Goal: Information Seeking & Learning: Learn about a topic

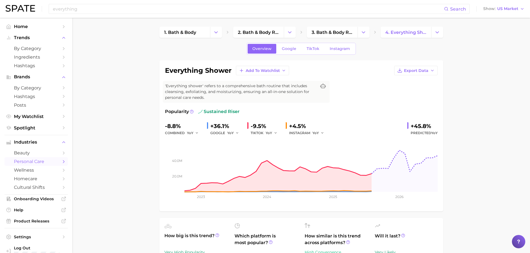
scroll to position [56, 0]
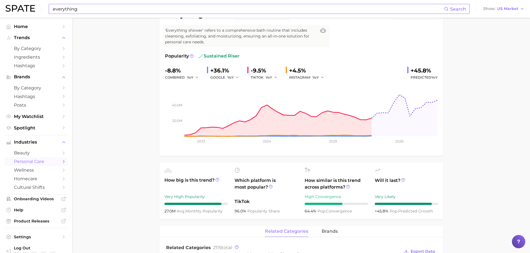
click at [72, 9] on input "everything" at bounding box center [248, 8] width 392 height 9
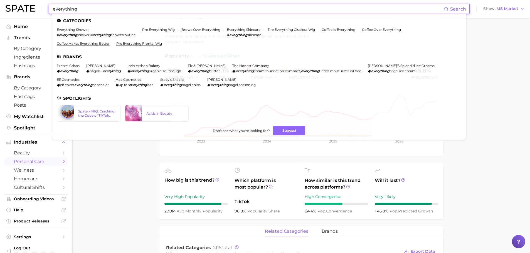
click at [72, 9] on input "everything" at bounding box center [248, 8] width 392 height 9
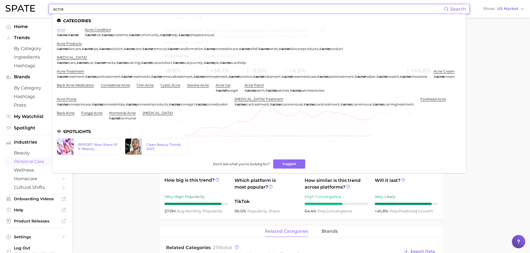
click at [59, 28] on link "acne" at bounding box center [61, 30] width 9 height 4
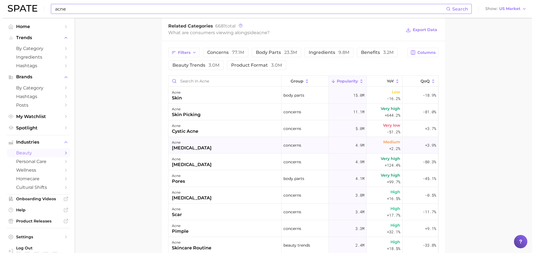
scroll to position [278, 0]
click at [192, 116] on div "skin picking" at bounding box center [184, 114] width 29 height 7
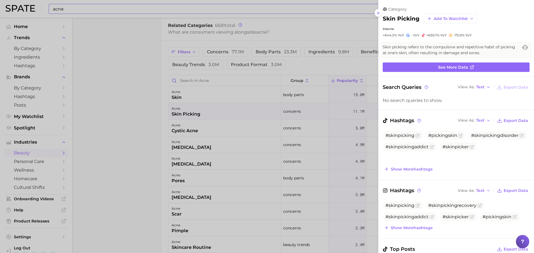
scroll to position [0, 0]
click at [131, 125] on div at bounding box center [267, 126] width 534 height 253
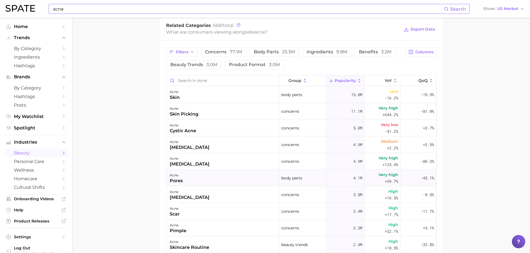
click at [213, 177] on div "acne pores" at bounding box center [222, 178] width 113 height 17
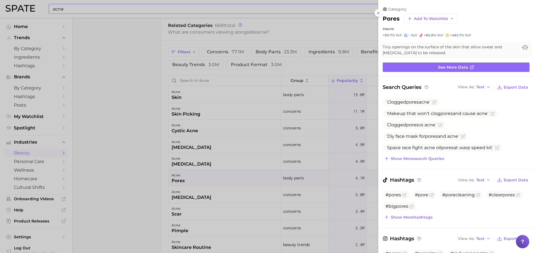
click at [130, 152] on div at bounding box center [267, 126] width 534 height 253
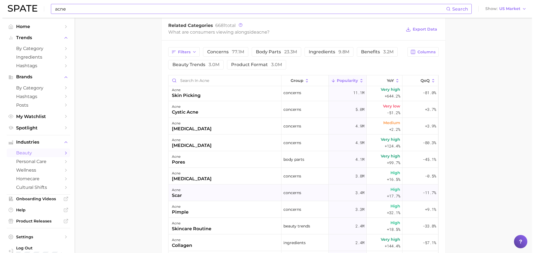
scroll to position [28, 0]
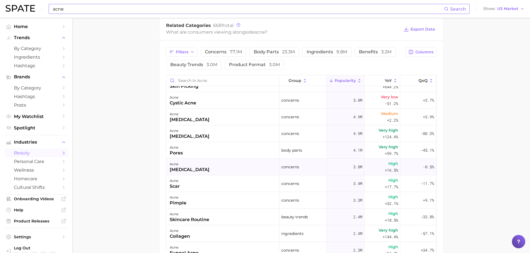
click at [218, 173] on div "acne [MEDICAL_DATA]" at bounding box center [222, 167] width 113 height 17
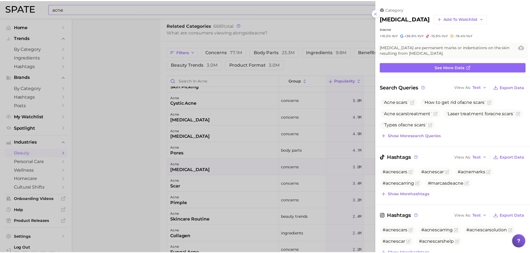
scroll to position [0, 0]
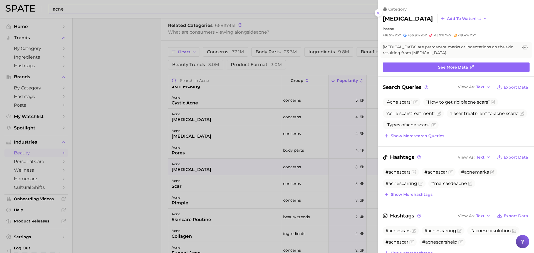
click at [128, 184] on div at bounding box center [267, 126] width 534 height 253
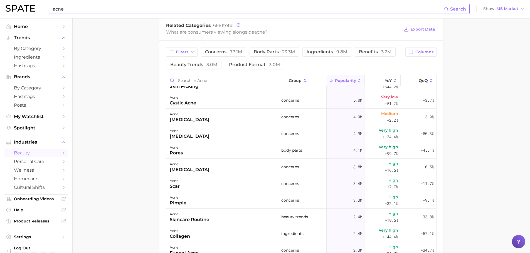
scroll to position [56, 0]
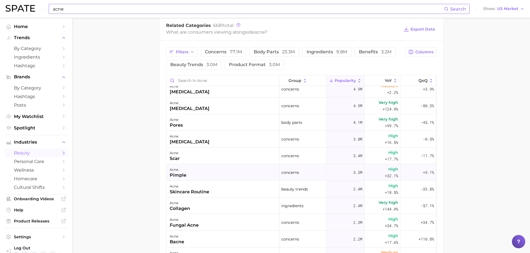
click at [178, 176] on div "pimple" at bounding box center [178, 175] width 17 height 7
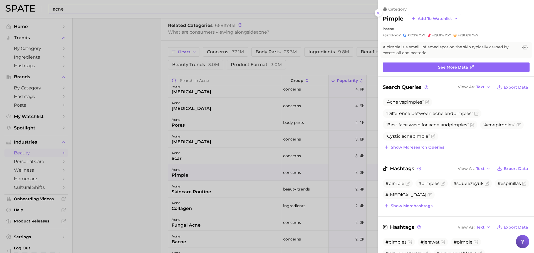
click at [140, 157] on div at bounding box center [267, 126] width 534 height 253
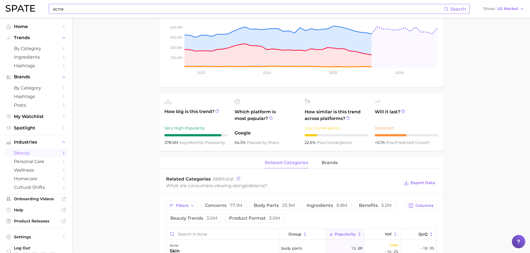
scroll to position [139, 0]
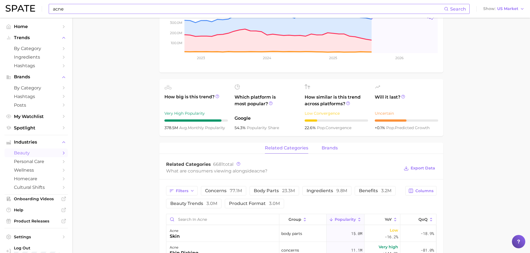
click at [325, 148] on span "brands" at bounding box center [330, 148] width 16 height 5
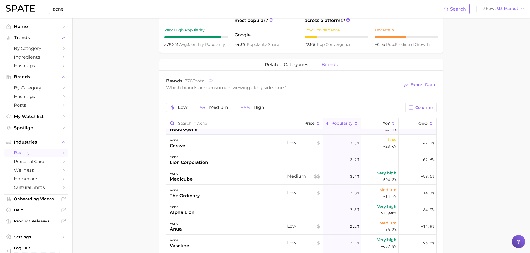
scroll to position [56, 0]
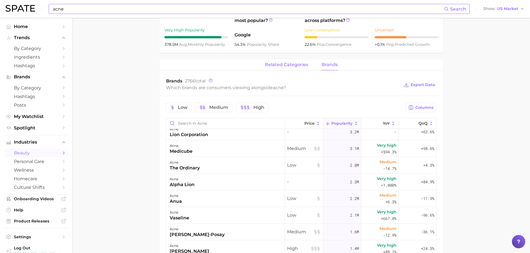
click at [274, 68] on button "related categories" at bounding box center [286, 65] width 43 height 11
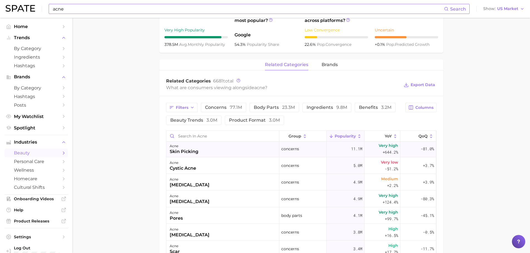
scroll to position [28, 0]
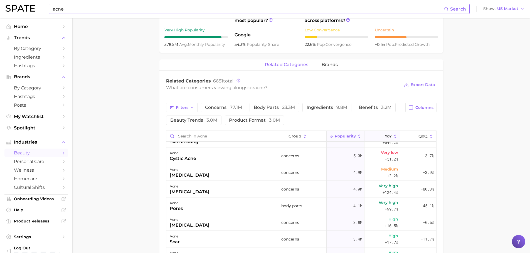
click at [374, 139] on button "YoY" at bounding box center [382, 136] width 36 height 11
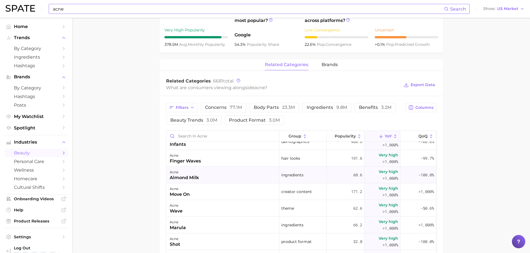
scroll to position [56, 0]
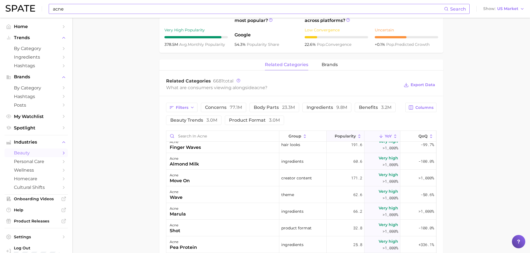
click at [340, 135] on span "Popularity" at bounding box center [345, 136] width 21 height 4
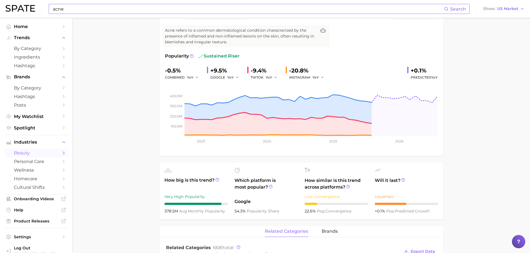
click at [113, 7] on input "acne" at bounding box center [248, 8] width 392 height 9
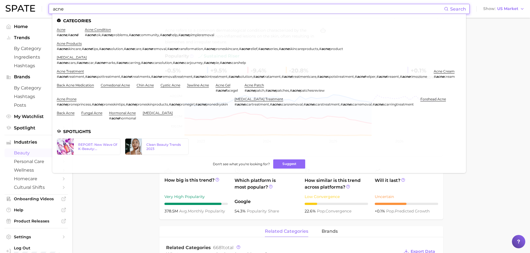
click at [113, 7] on input "acne" at bounding box center [248, 8] width 392 height 9
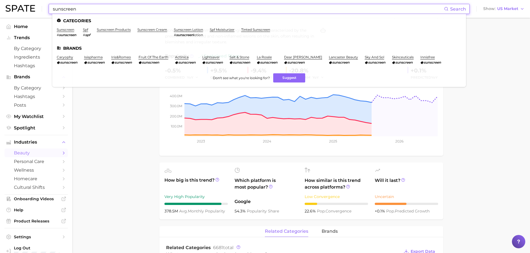
click at [67, 28] on link "sunscreen" at bounding box center [66, 30] width 18 height 4
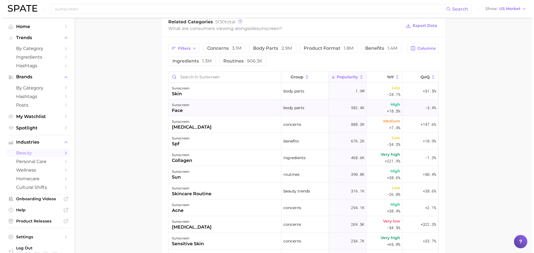
scroll to position [278, 0]
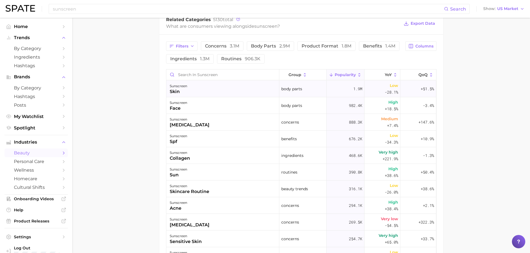
click at [221, 90] on div "sunscreen skin" at bounding box center [222, 89] width 113 height 17
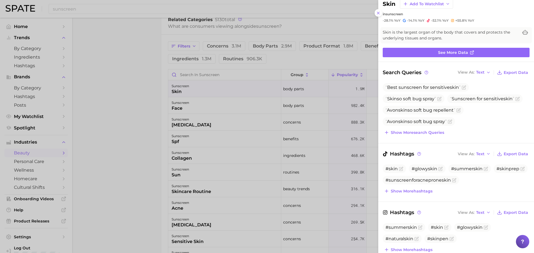
scroll to position [28, 0]
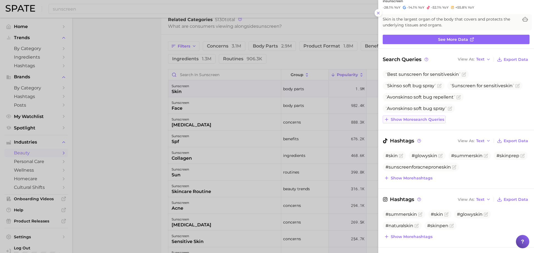
click at [438, 120] on span "Show more search queries" at bounding box center [417, 119] width 53 height 5
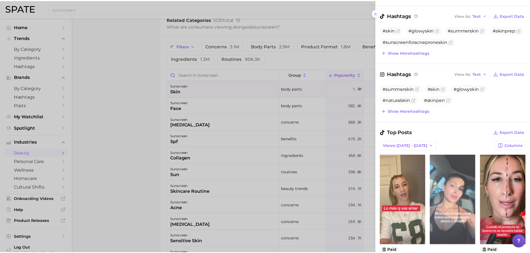
scroll to position [242, 0]
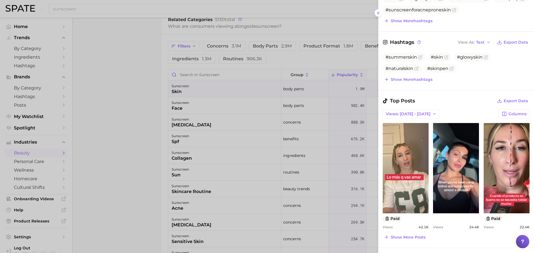
click at [121, 120] on div at bounding box center [267, 126] width 534 height 253
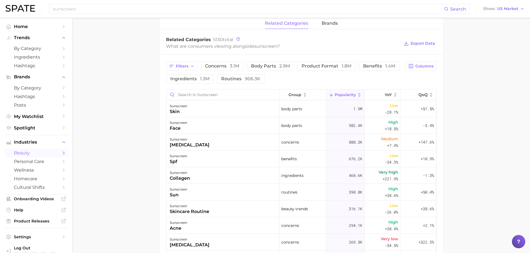
scroll to position [223, 0]
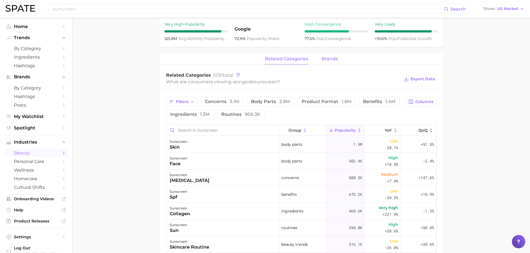
click at [326, 61] on span "brands" at bounding box center [330, 58] width 16 height 5
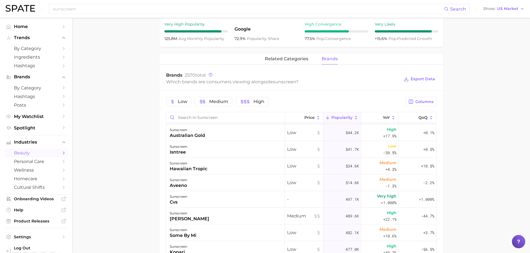
scroll to position [445, 0]
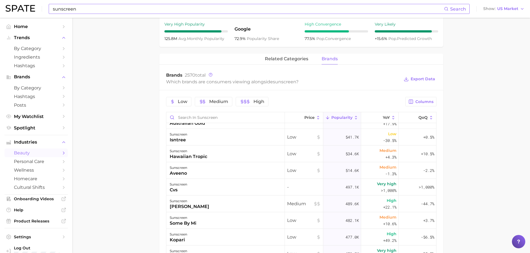
click at [132, 6] on input "sunscreen" at bounding box center [248, 8] width 392 height 9
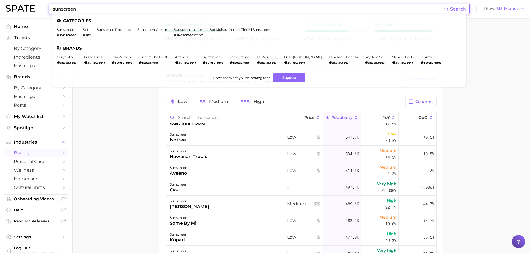
click at [131, 6] on input "sunscreen" at bounding box center [248, 8] width 392 height 9
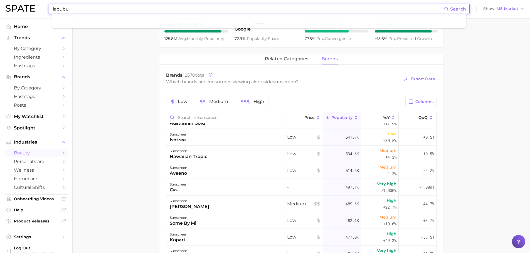
type input "labubu"
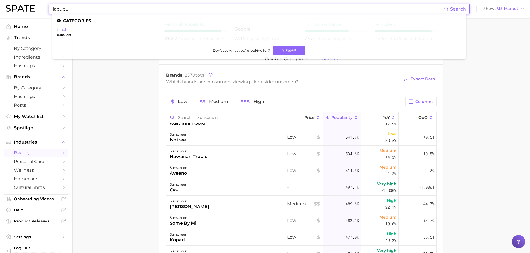
click at [69, 30] on link "labubu" at bounding box center [63, 30] width 13 height 4
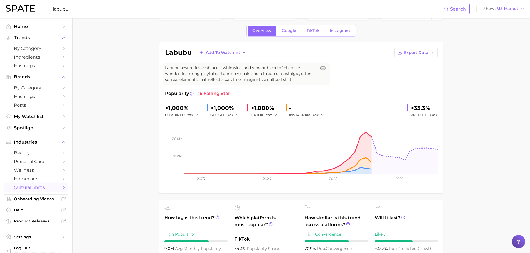
scroll to position [28, 0]
